Goal: Information Seeking & Learning: Learn about a topic

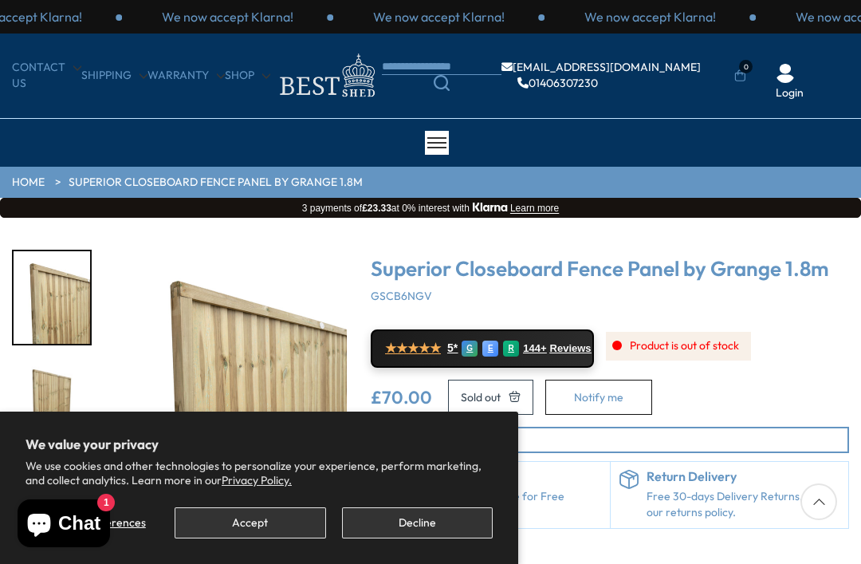
click at [410, 518] on button "Decline" at bounding box center [417, 522] width 151 height 31
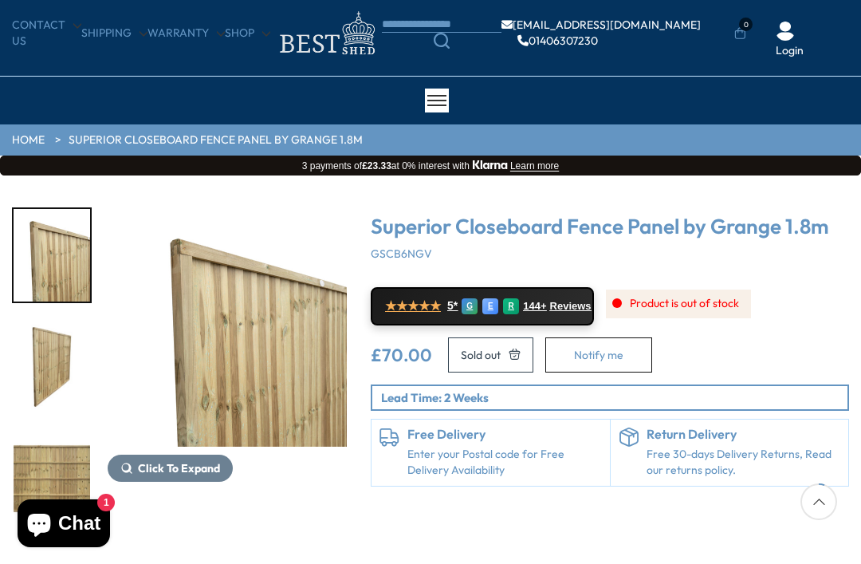
scroll to position [41, 0]
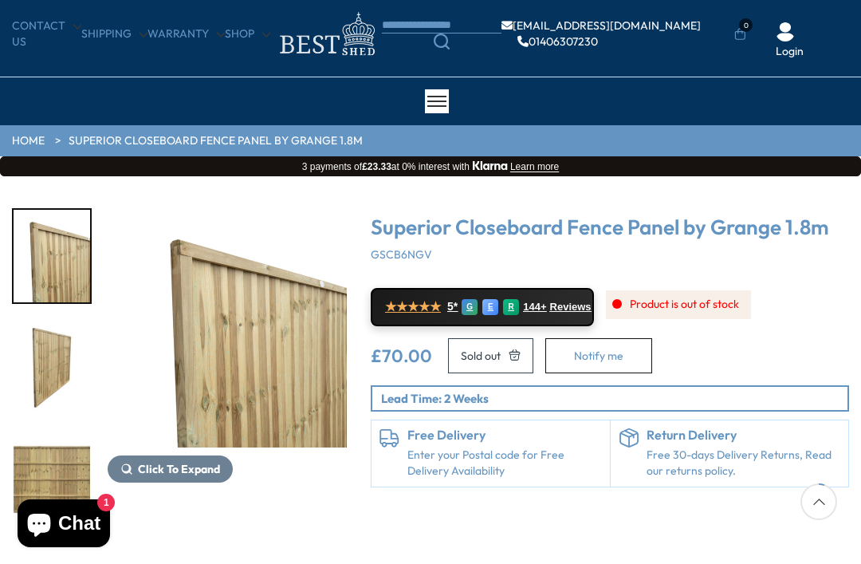
click at [265, 339] on img "1 / 8" at bounding box center [227, 327] width 239 height 239
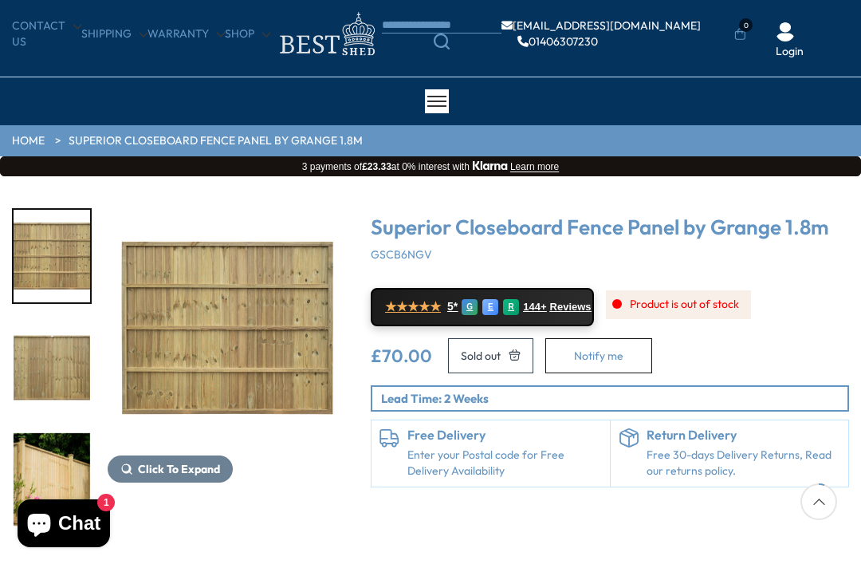
click at [57, 414] on img "4 / 8" at bounding box center [52, 367] width 77 height 92
click at [59, 248] on img "3 / 8" at bounding box center [52, 256] width 77 height 92
click at [57, 433] on img "5 / 8" at bounding box center [52, 479] width 77 height 92
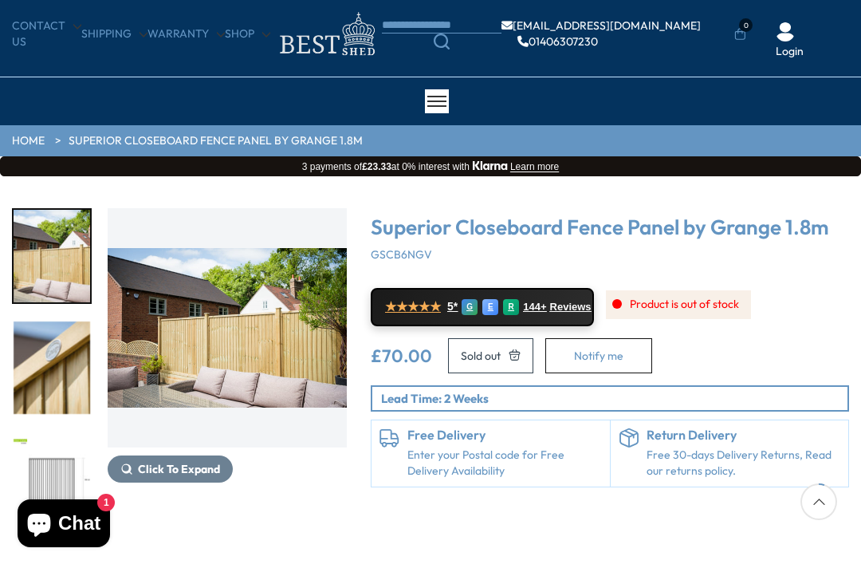
click at [55, 356] on img "7 / 8" at bounding box center [52, 367] width 77 height 92
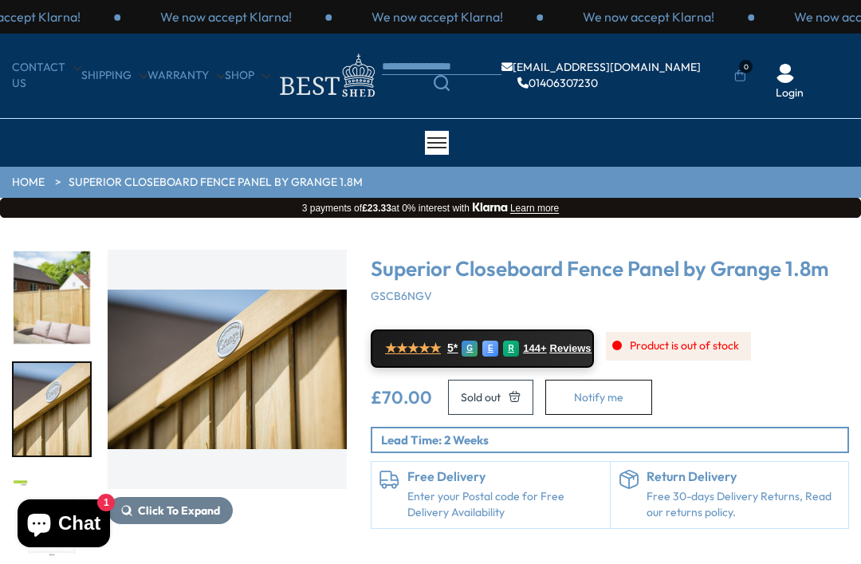
click at [430, 139] on div at bounding box center [437, 143] width 24 height 24
click at [29, 175] on link "HOME" at bounding box center [28, 183] width 33 height 16
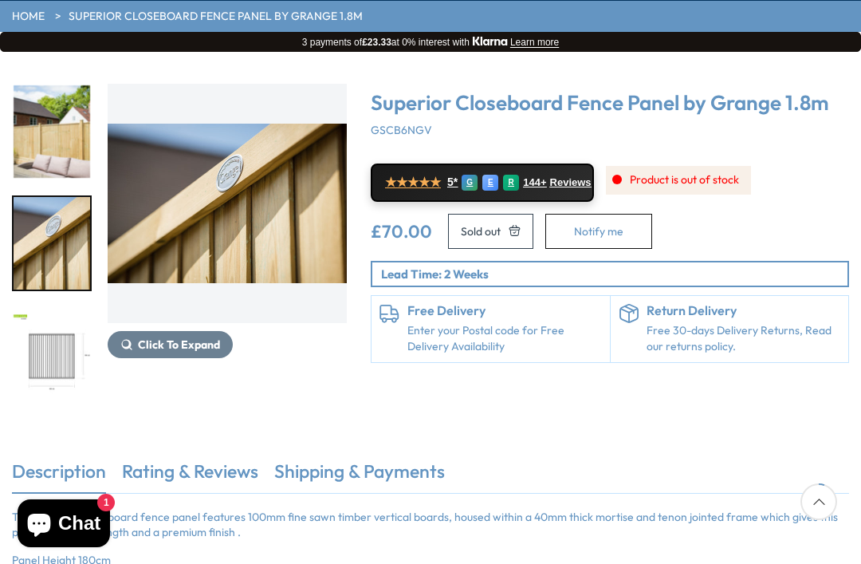
scroll to position [41, 0]
